Goal: Navigation & Orientation: Find specific page/section

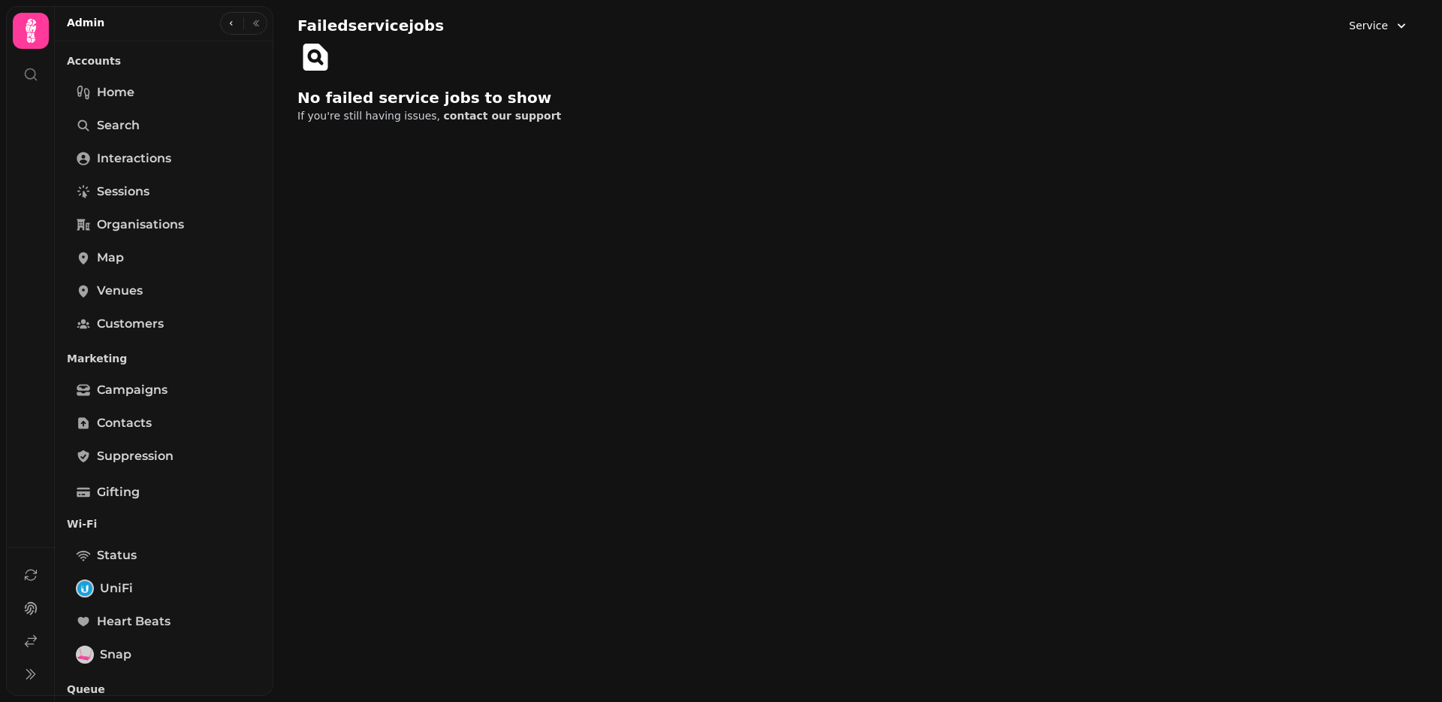
click at [1373, 35] on button "Service" at bounding box center [1379, 25] width 78 height 27
click at [1363, 84] on div "Inbox" at bounding box center [1340, 89] width 138 height 27
click at [1372, 17] on button "Inbox" at bounding box center [1385, 25] width 68 height 27
click at [1345, 122] on div "Cypher" at bounding box center [1340, 123] width 138 height 27
